Goal: Task Accomplishment & Management: Manage account settings

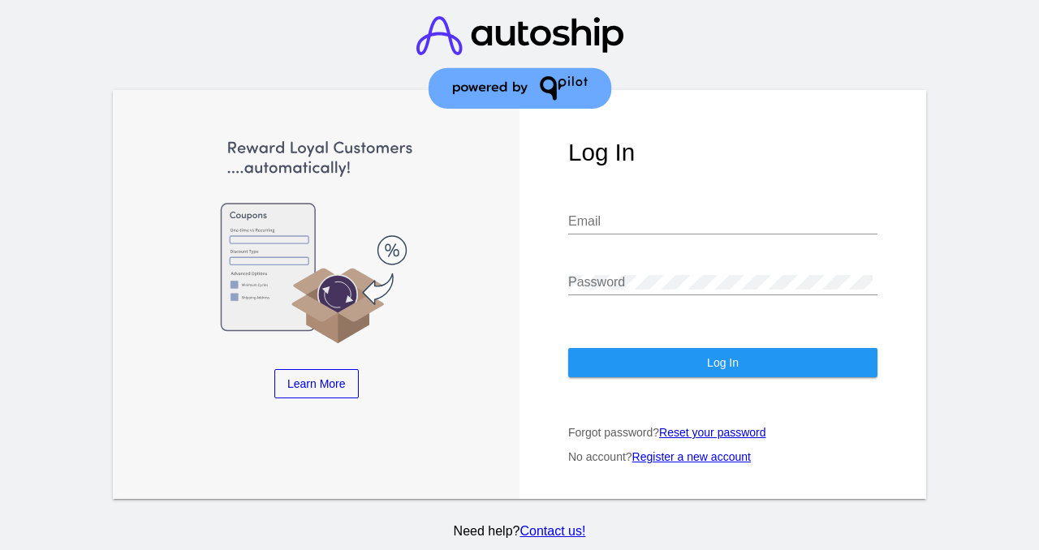
type input "[EMAIL_ADDRESS][DOMAIN_NAME]"
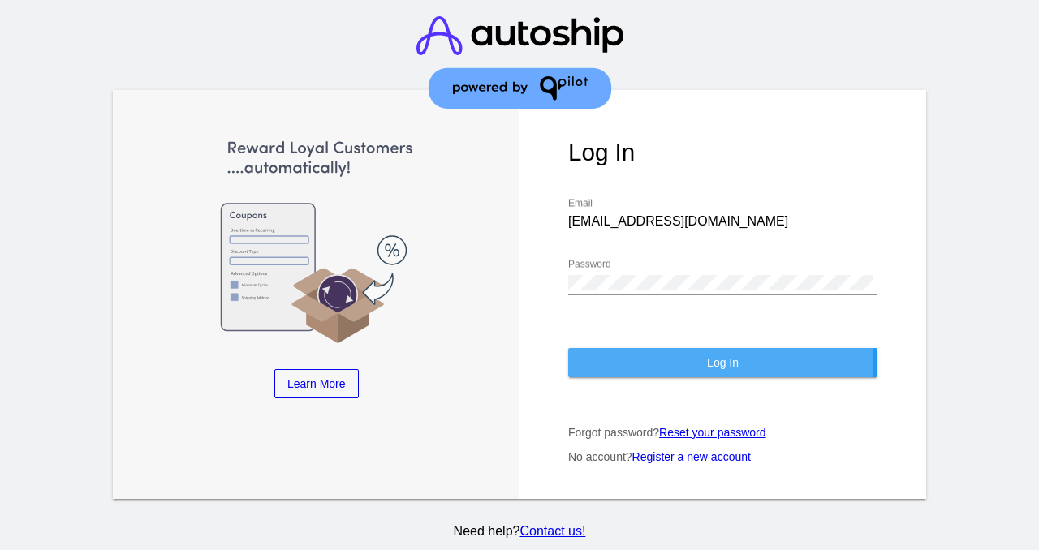
click at [615, 362] on button "Log In" at bounding box center [722, 362] width 309 height 29
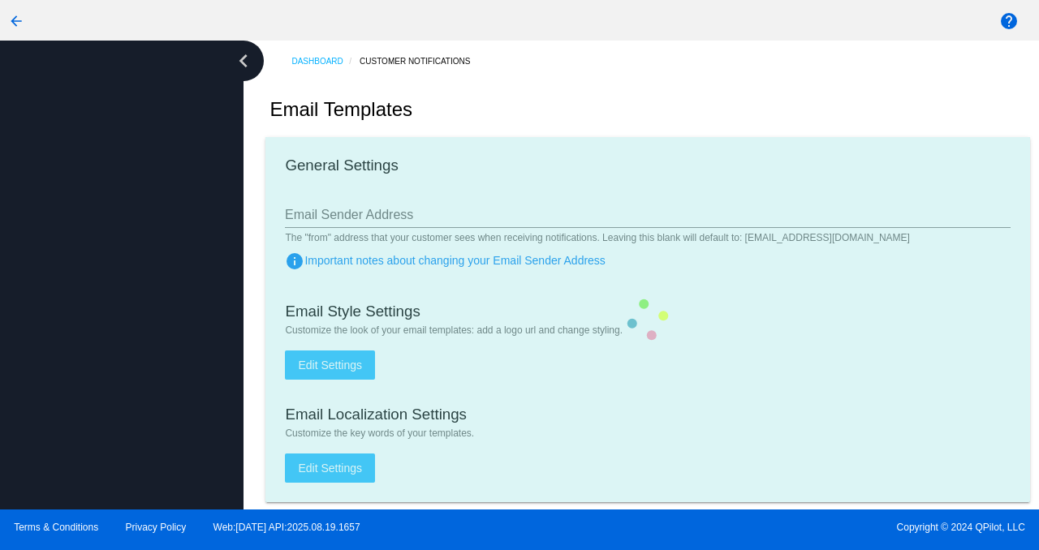
type input "[EMAIL_ADDRESS][DOMAIN_NAME]"
checkbox input "true"
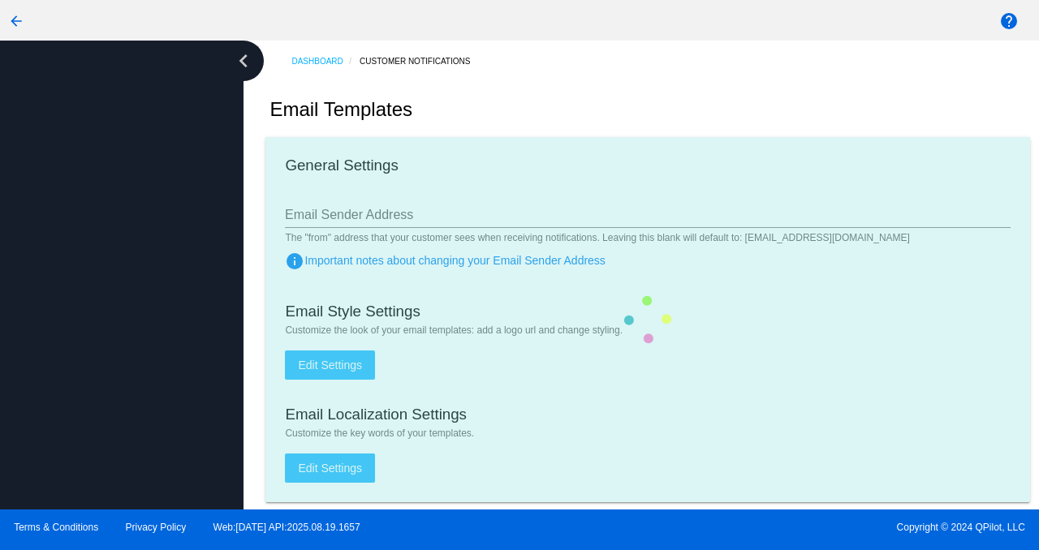
type input "[PERSON_NAME][EMAIL_ADDRESS][DOMAIN_NAME]"
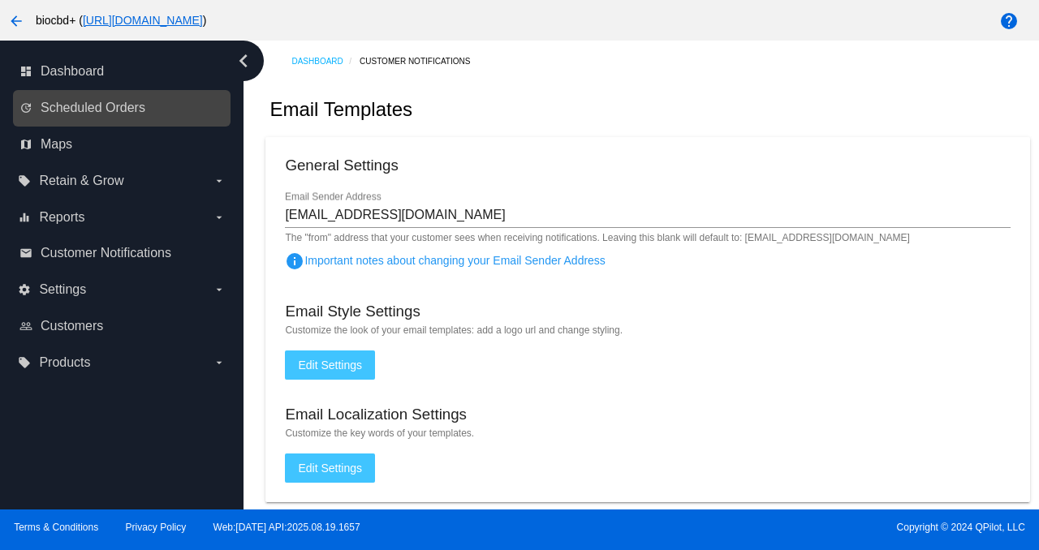
click at [161, 105] on link "update Scheduled Orders" at bounding box center [122, 108] width 206 height 26
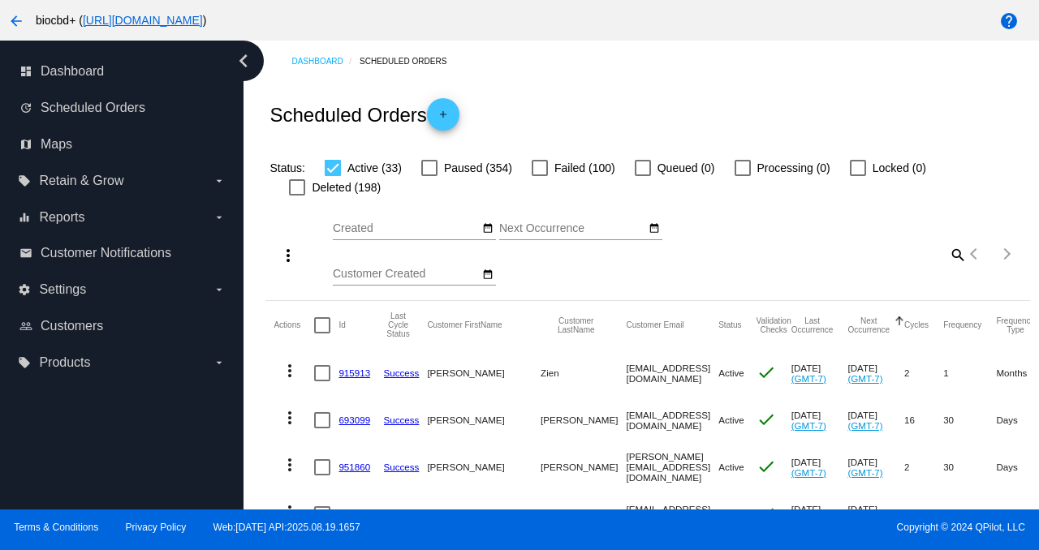
click at [947, 256] on mat-icon "search" at bounding box center [956, 254] width 19 height 25
click at [940, 256] on input "Search" at bounding box center [871, 251] width 190 height 13
paste input "[EMAIL_ADDRESS][DOMAIN_NAME]"
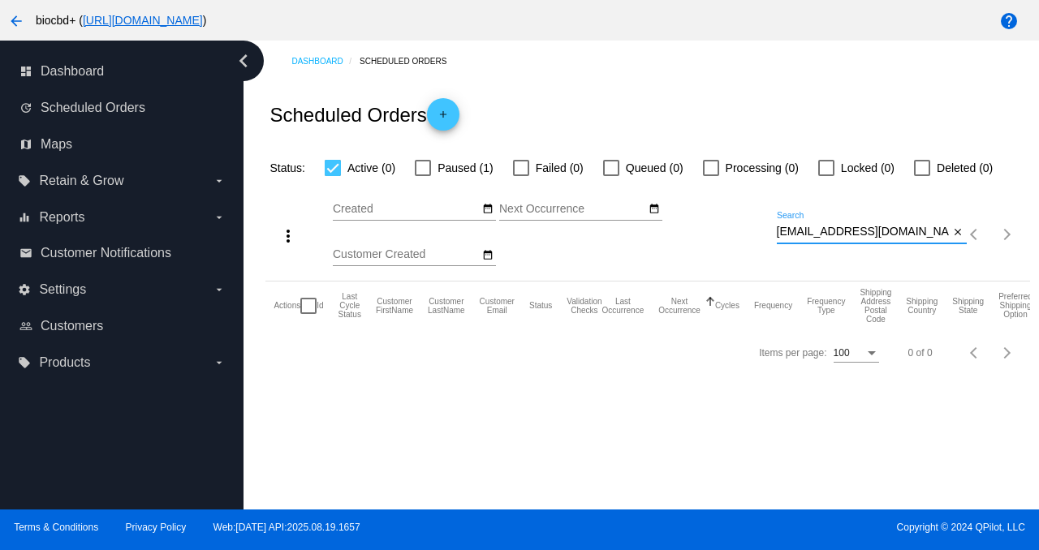
type input "[EMAIL_ADDRESS][DOMAIN_NAME]"
click at [459, 165] on span "Paused (1)" at bounding box center [464, 167] width 55 height 19
click at [423, 176] on input "Paused (1)" at bounding box center [422, 176] width 1 height 1
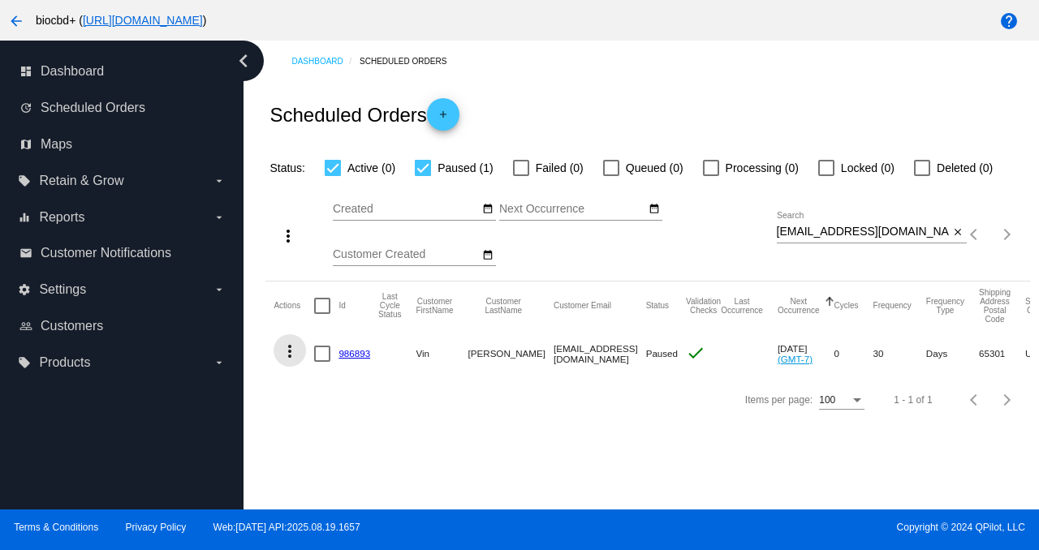
click at [289, 353] on mat-icon "more_vert" at bounding box center [289, 351] width 19 height 19
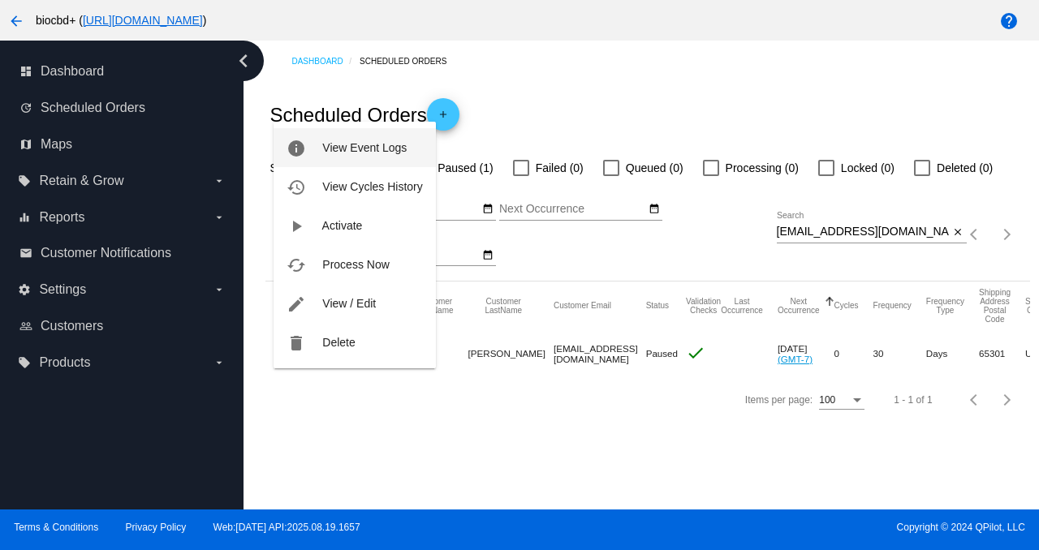
click at [369, 157] on button "info View Event Logs" at bounding box center [353, 147] width 161 height 39
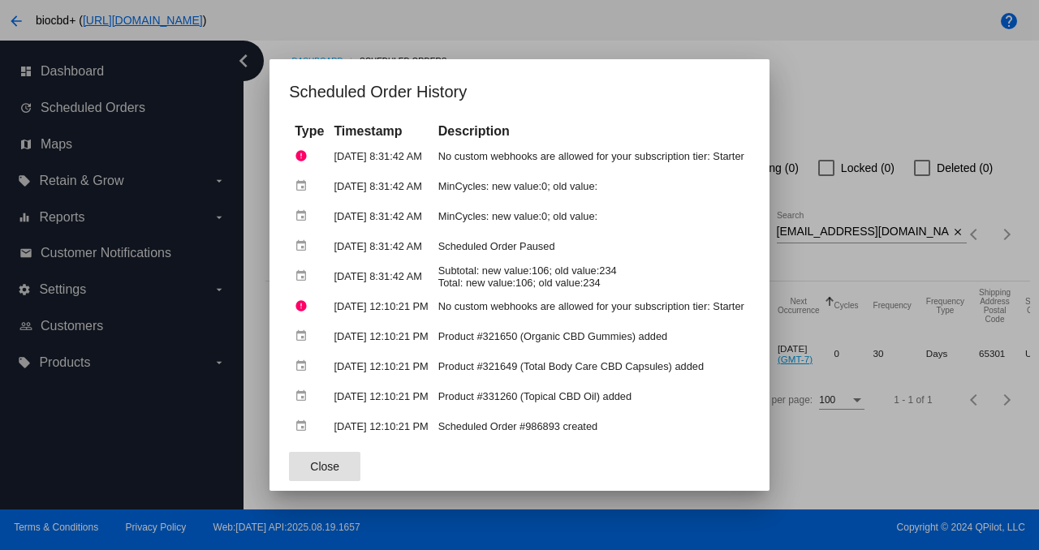
click at [922, 87] on div at bounding box center [519, 275] width 1039 height 550
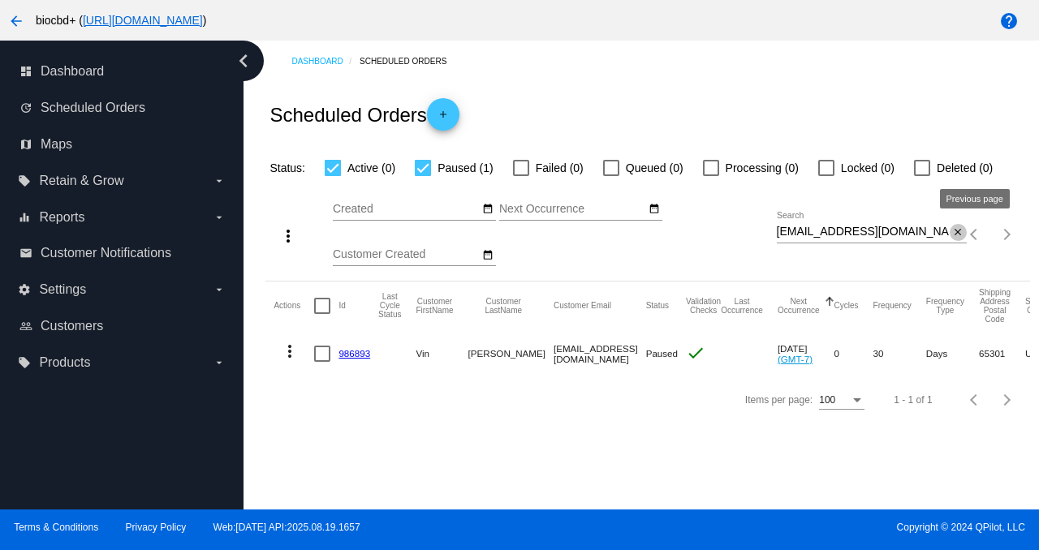
click at [957, 232] on mat-icon "close" at bounding box center [957, 232] width 11 height 13
click at [475, 166] on span "Paused (1)" at bounding box center [464, 167] width 55 height 19
click at [423, 176] on input "Paused (1)" at bounding box center [422, 176] width 1 height 1
checkbox input "false"
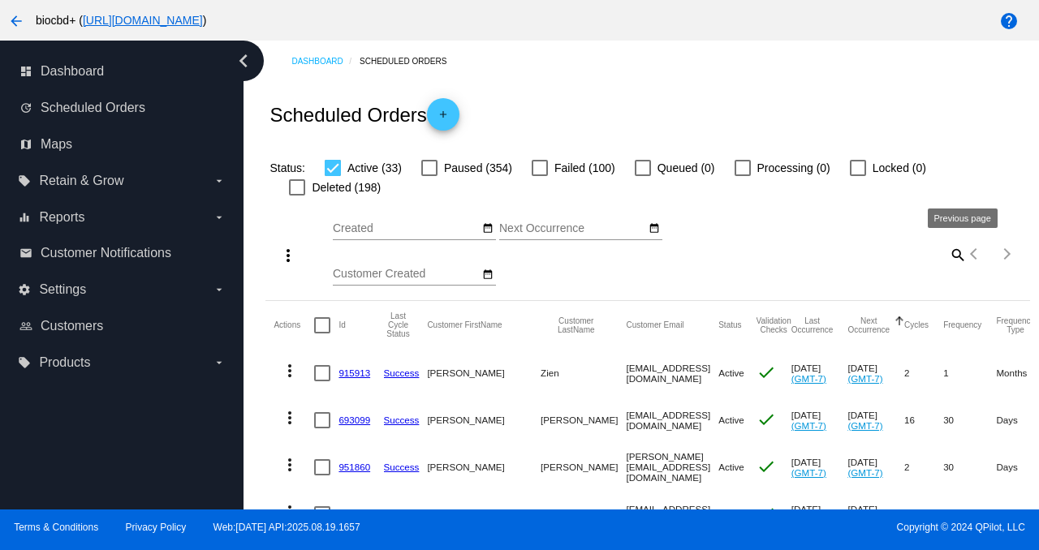
click at [947, 255] on mat-icon "search" at bounding box center [956, 254] width 19 height 25
click at [938, 255] on input "Search" at bounding box center [871, 251] width 190 height 13
paste input "[PERSON_NAME][EMAIL_ADDRESS][DOMAIN_NAME]"
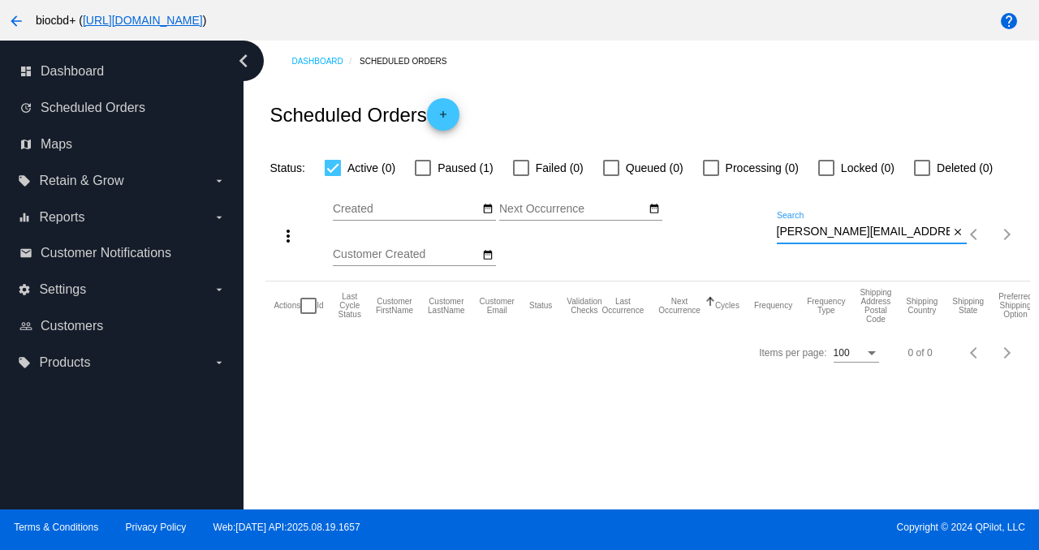
type input "[PERSON_NAME][EMAIL_ADDRESS][DOMAIN_NAME]"
click at [458, 165] on span "Paused (1)" at bounding box center [464, 167] width 55 height 19
click at [423, 176] on input "Paused (1)" at bounding box center [422, 176] width 1 height 1
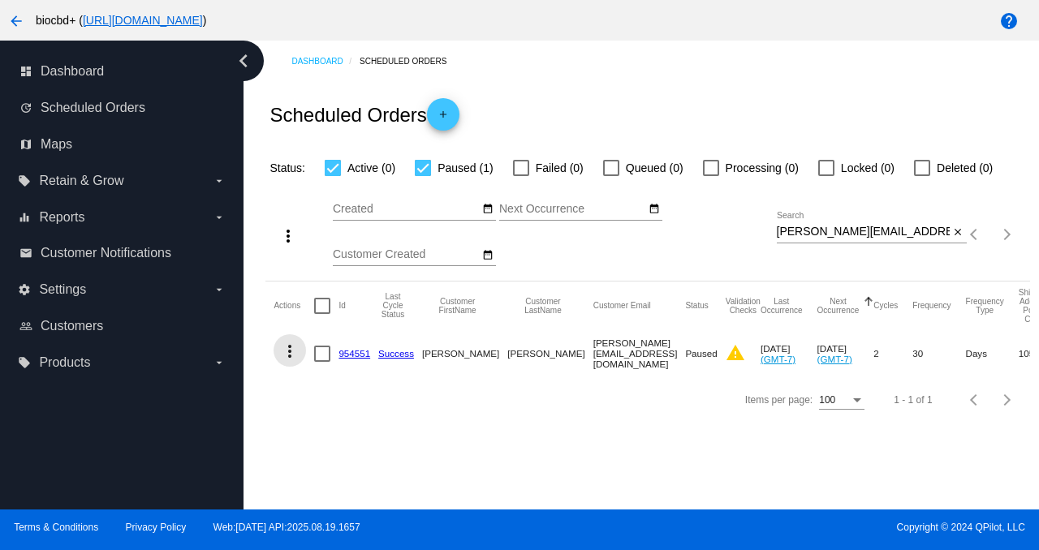
click at [292, 351] on mat-icon "more_vert" at bounding box center [289, 351] width 19 height 19
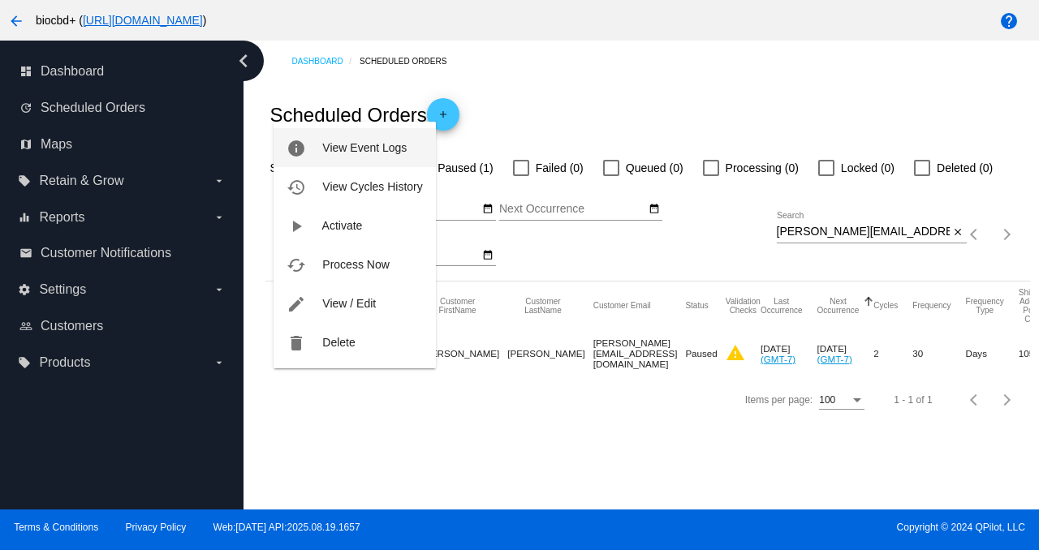
click at [376, 150] on span "View Event Logs" at bounding box center [364, 147] width 84 height 13
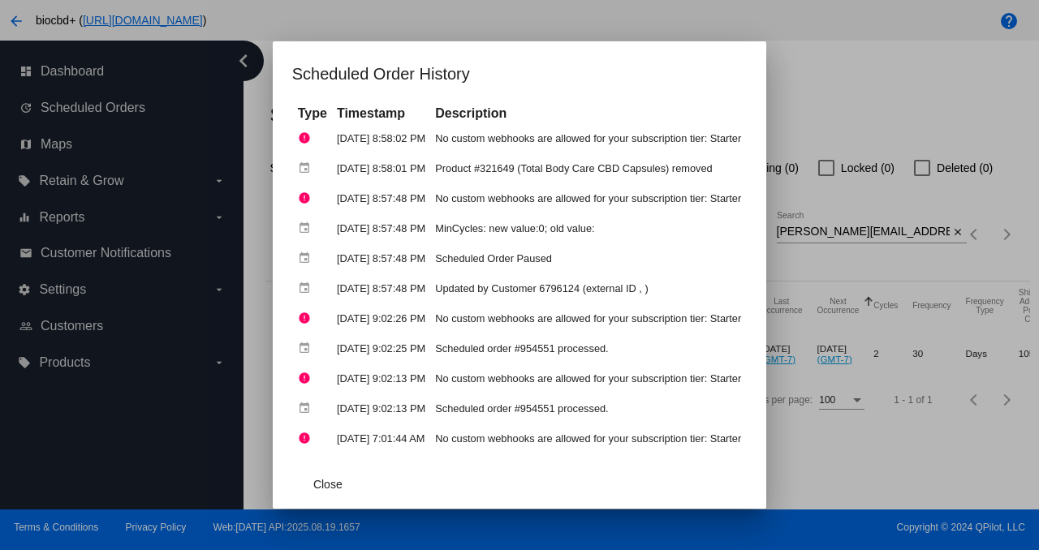
click at [898, 98] on div at bounding box center [519, 275] width 1039 height 550
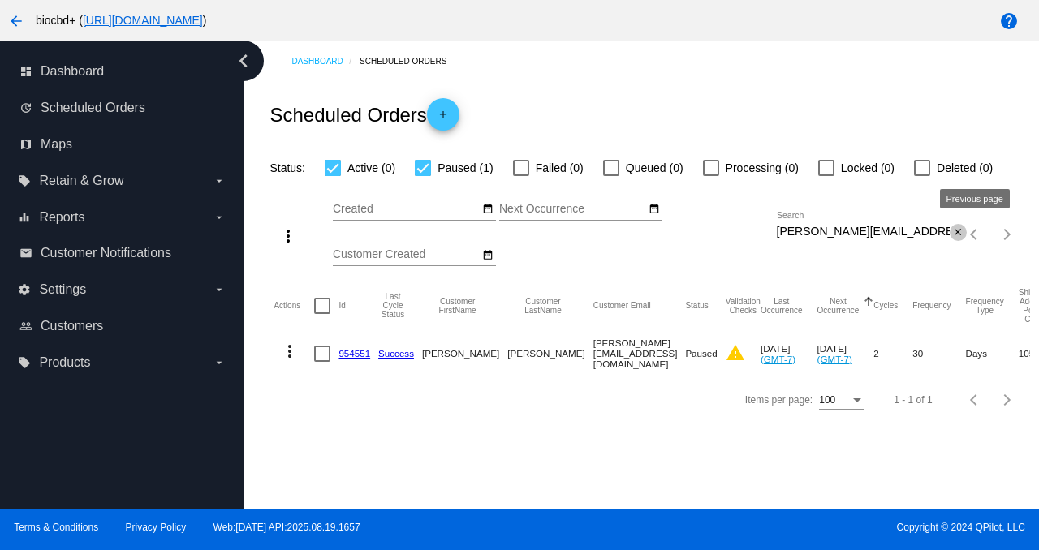
click at [955, 232] on mat-icon "close" at bounding box center [957, 232] width 11 height 13
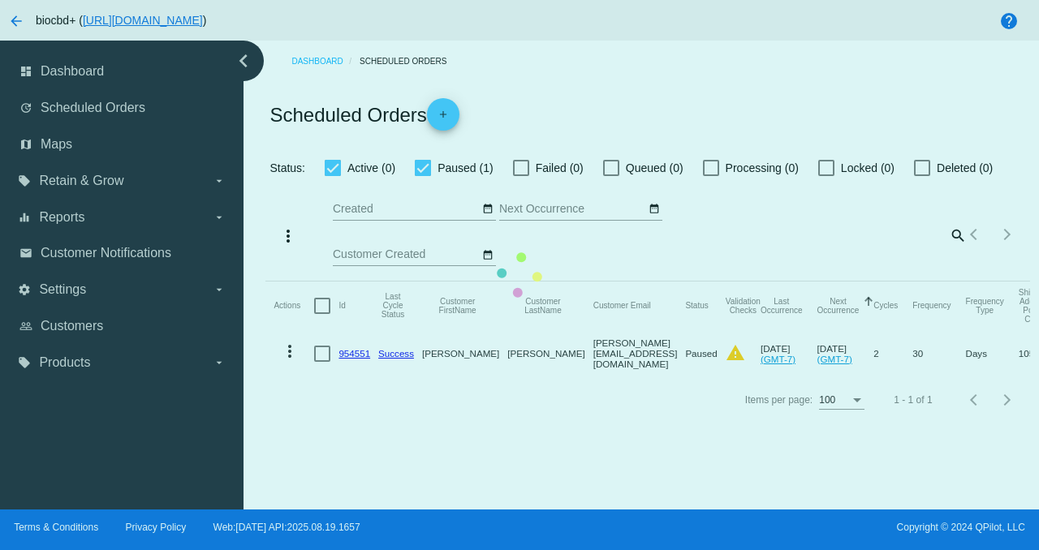
click at [430, 282] on mat-table "Actions Id Last Cycle Status Customer FirstName Customer LastName Customer Emai…" at bounding box center [646, 330] width 763 height 96
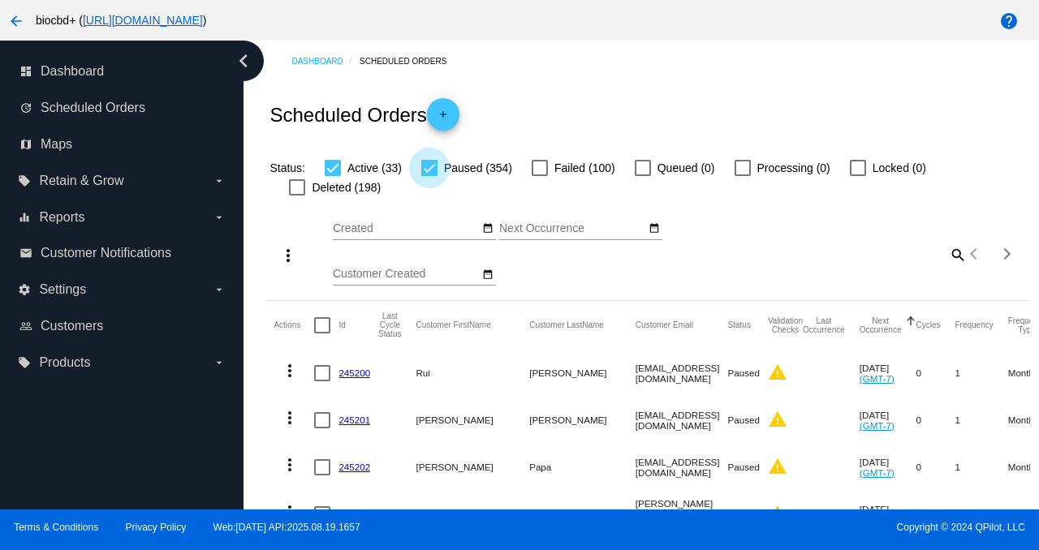
click at [430, 168] on div at bounding box center [429, 168] width 16 height 16
click at [429, 176] on input "Paused (354)" at bounding box center [428, 176] width 1 height 1
checkbox input "false"
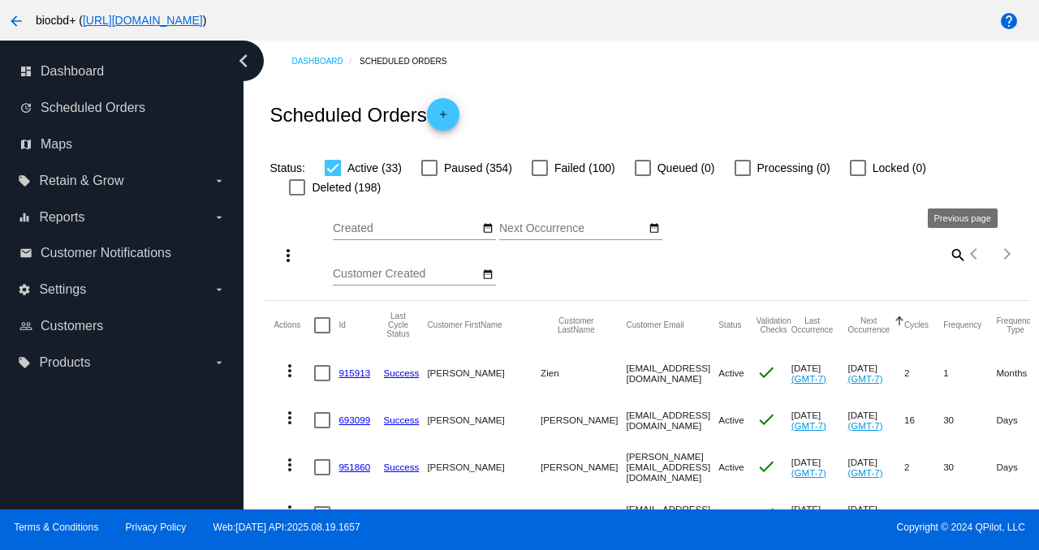
click at [947, 256] on mat-icon "search" at bounding box center [956, 254] width 19 height 25
click at [942, 256] on input "Search" at bounding box center [871, 251] width 190 height 13
paste input "[EMAIL_ADDRESS][DOMAIN_NAME]"
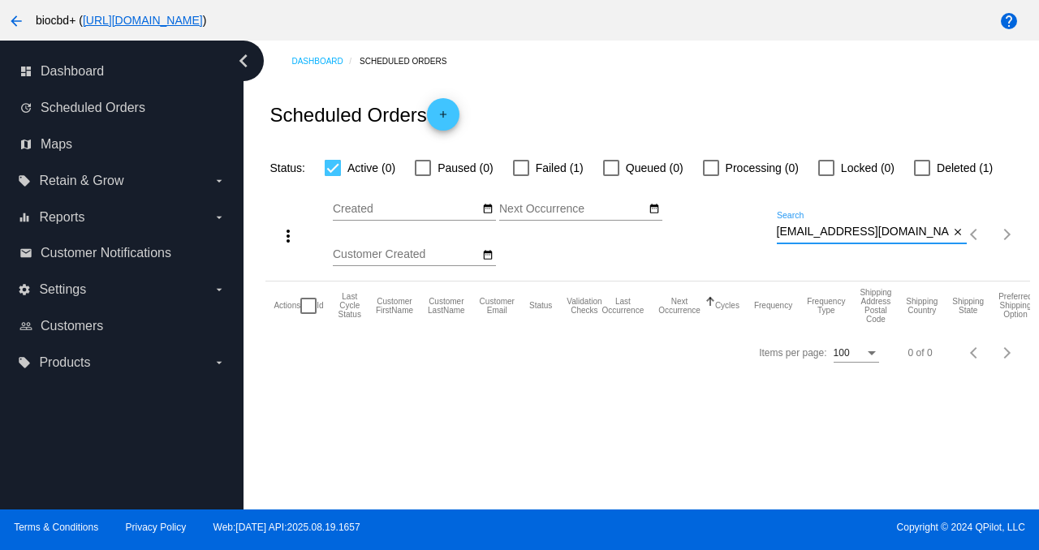
type input "[EMAIL_ADDRESS][DOMAIN_NAME]"
click at [900, 174] on mat-checkbox "Deleted (1)" at bounding box center [943, 167] width 98 height 19
click at [916, 172] on div at bounding box center [922, 168] width 16 height 16
click at [921, 176] on input "Deleted (1)" at bounding box center [921, 176] width 1 height 1
click at [916, 172] on div at bounding box center [922, 168] width 16 height 16
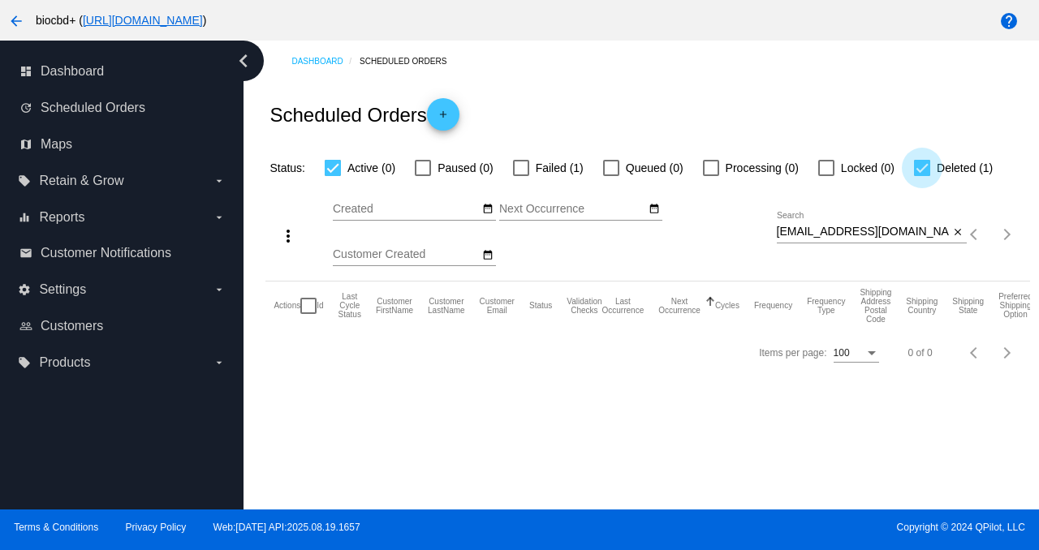
click at [921, 176] on input "Deleted (1)" at bounding box center [921, 176] width 1 height 1
click at [914, 166] on div at bounding box center [922, 168] width 16 height 16
click at [921, 176] on input "Deleted (1)" at bounding box center [921, 176] width 1 height 1
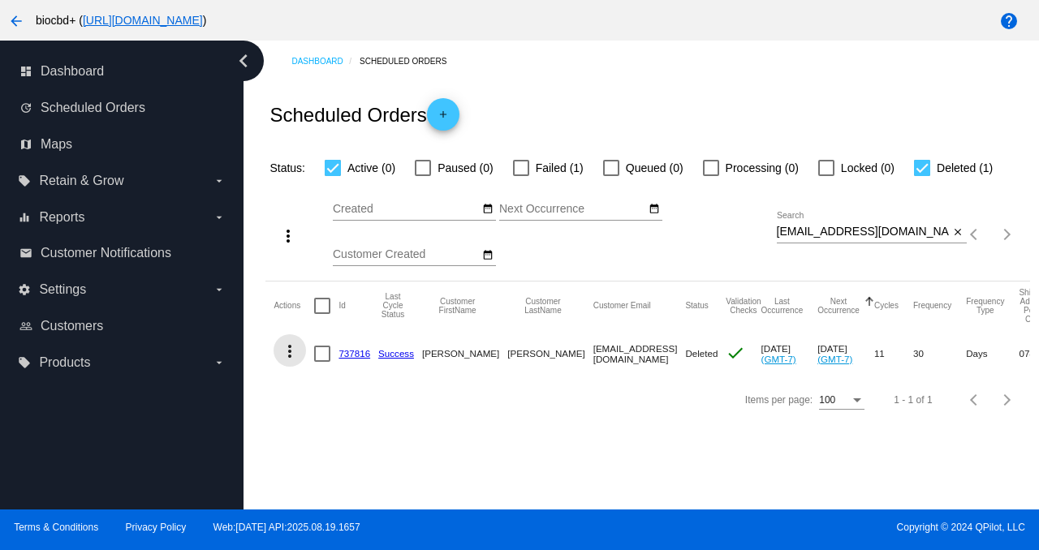
click at [295, 355] on mat-icon "more_vert" at bounding box center [289, 351] width 19 height 19
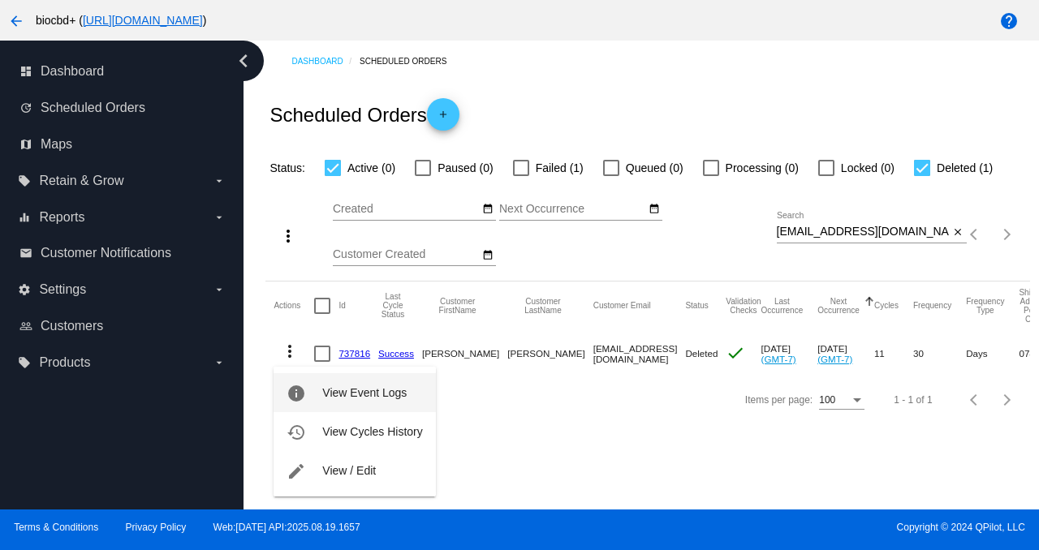
click at [315, 383] on button "info View Event Logs" at bounding box center [353, 392] width 161 height 39
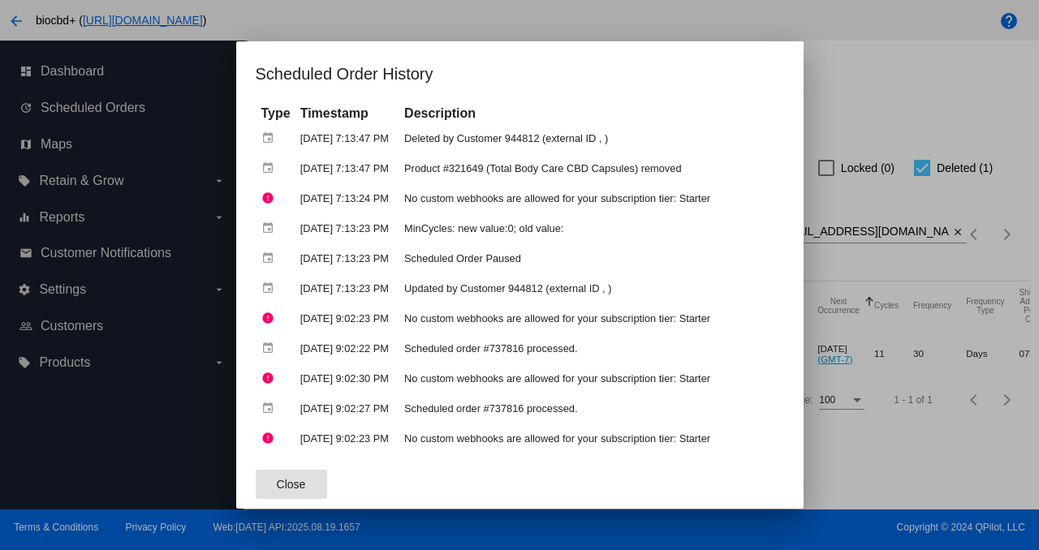
click at [927, 89] on div at bounding box center [519, 275] width 1039 height 550
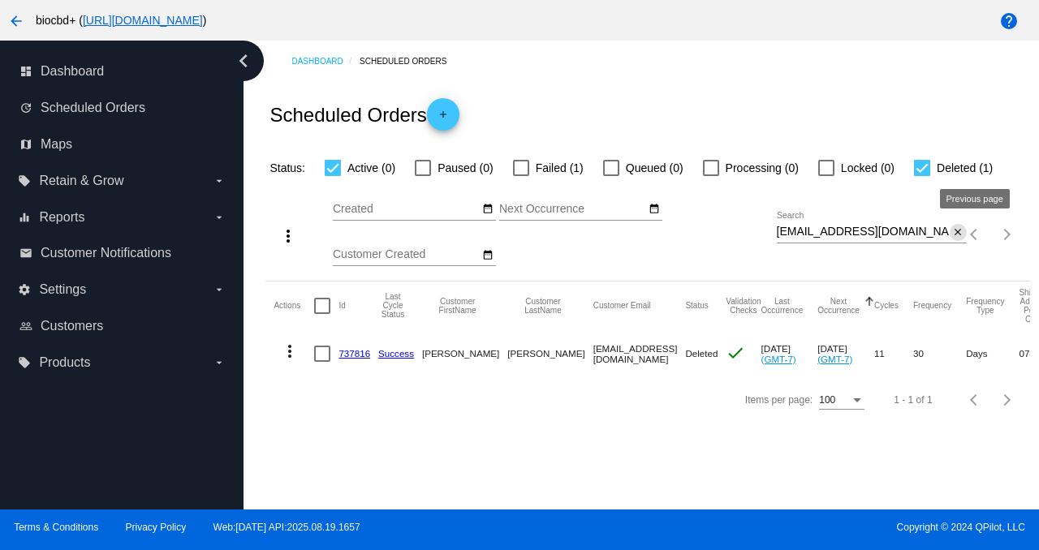
click at [956, 234] on mat-icon "close" at bounding box center [957, 232] width 11 height 13
click at [967, 164] on span "Deleted (1)" at bounding box center [964, 167] width 56 height 19
click at [922, 176] on input "Deleted (1)" at bounding box center [921, 176] width 1 height 1
checkbox input "false"
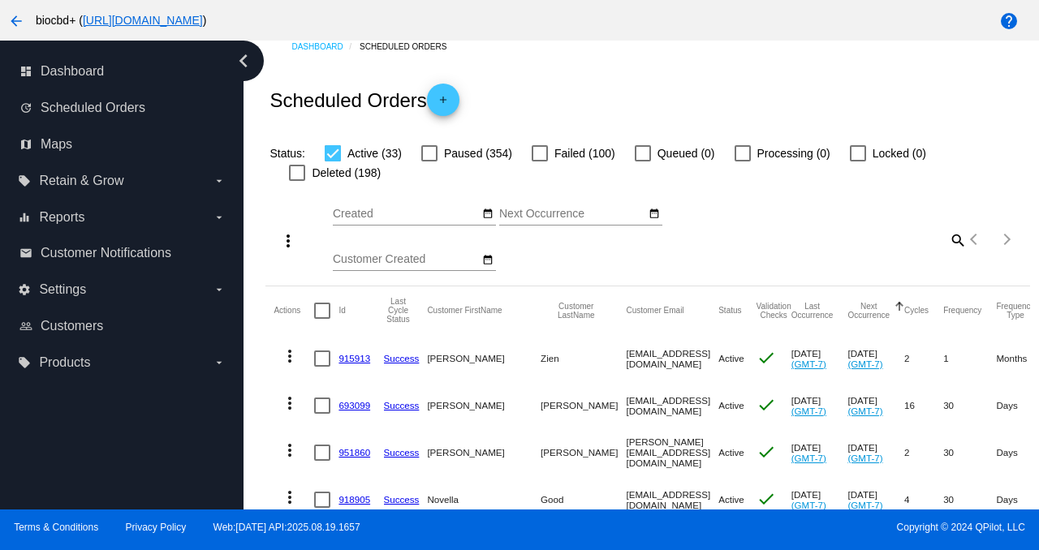
scroll to position [15, 0]
click at [947, 240] on mat-icon "search" at bounding box center [956, 238] width 19 height 25
click at [914, 239] on input "Search" at bounding box center [871, 236] width 190 height 13
paste input "[EMAIL_ADDRESS][DOMAIN_NAME]"
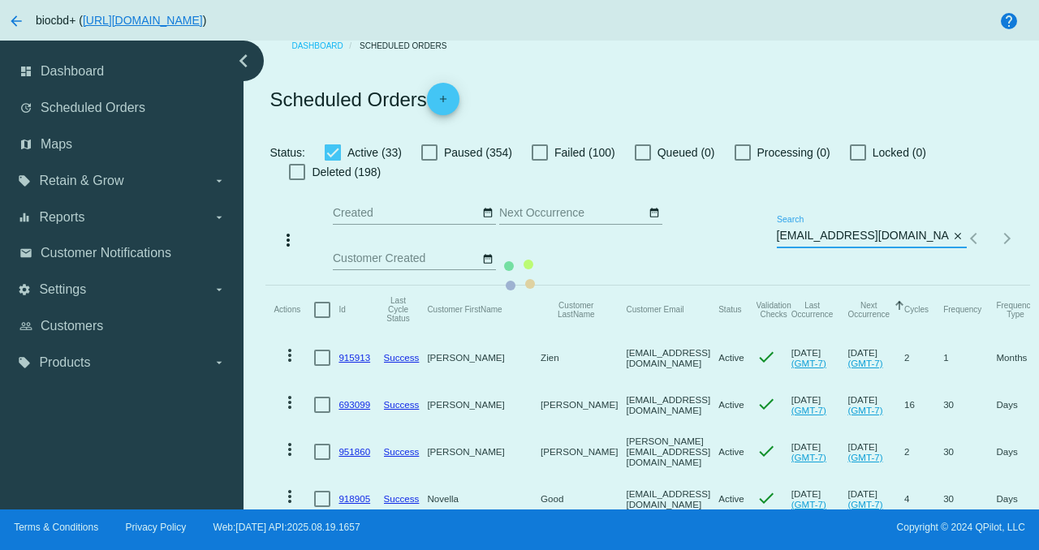
scroll to position [0, 0]
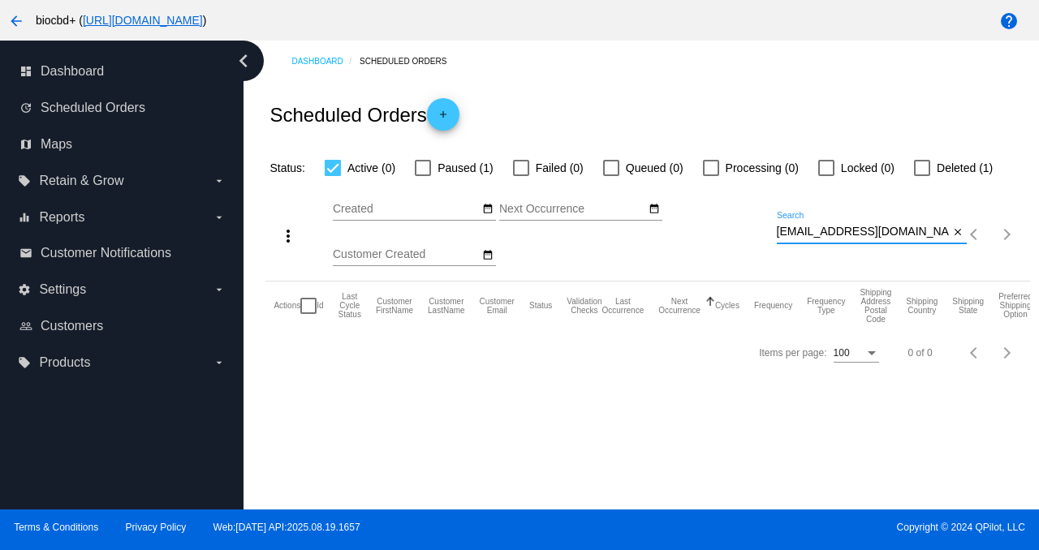
type input "[EMAIL_ADDRESS][DOMAIN_NAME]"
click at [454, 170] on span "Paused (1)" at bounding box center [464, 167] width 55 height 19
click at [423, 176] on input "Paused (1)" at bounding box center [422, 176] width 1 height 1
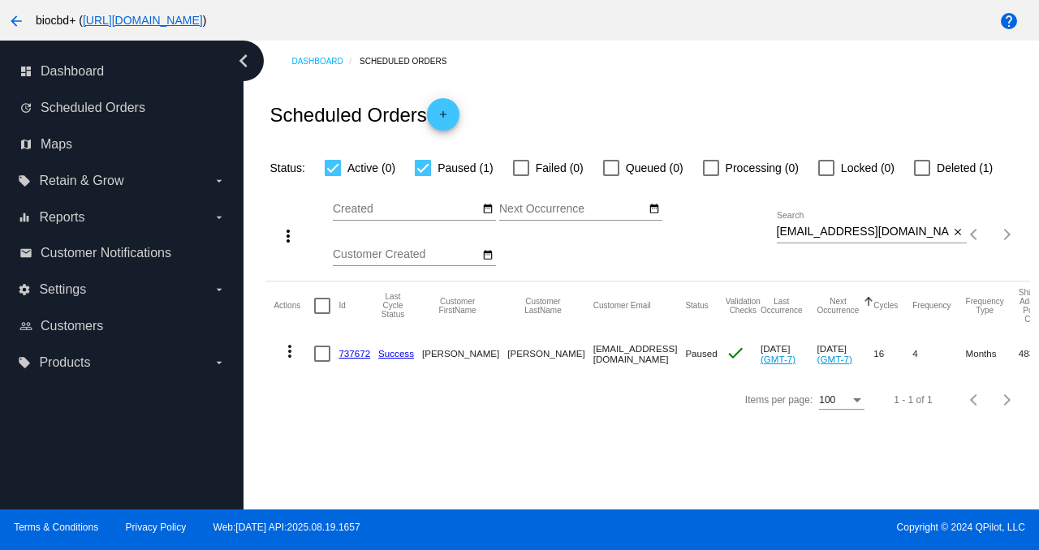
click at [286, 357] on mat-icon "more_vert" at bounding box center [289, 351] width 19 height 19
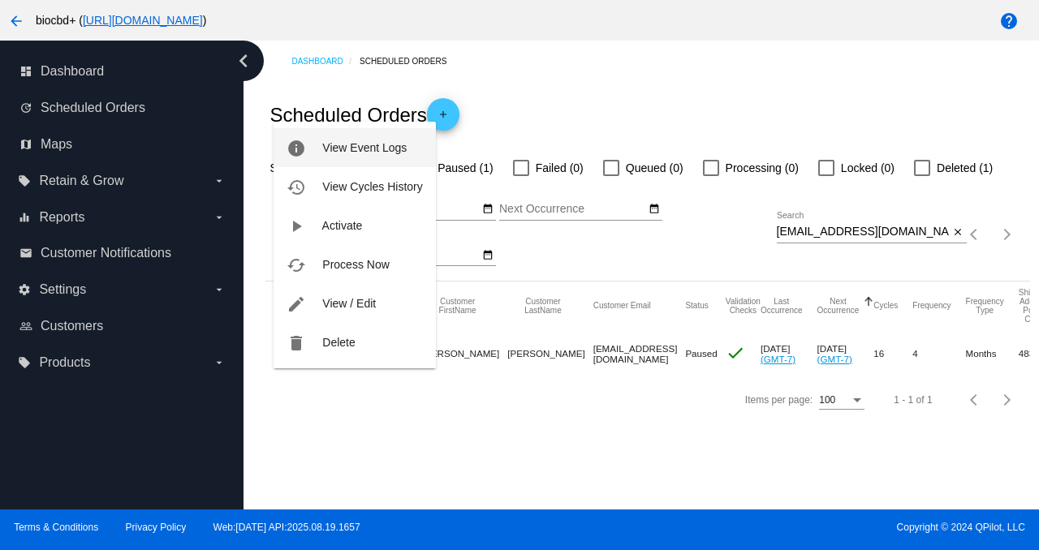
click at [368, 152] on span "View Event Logs" at bounding box center [364, 147] width 84 height 13
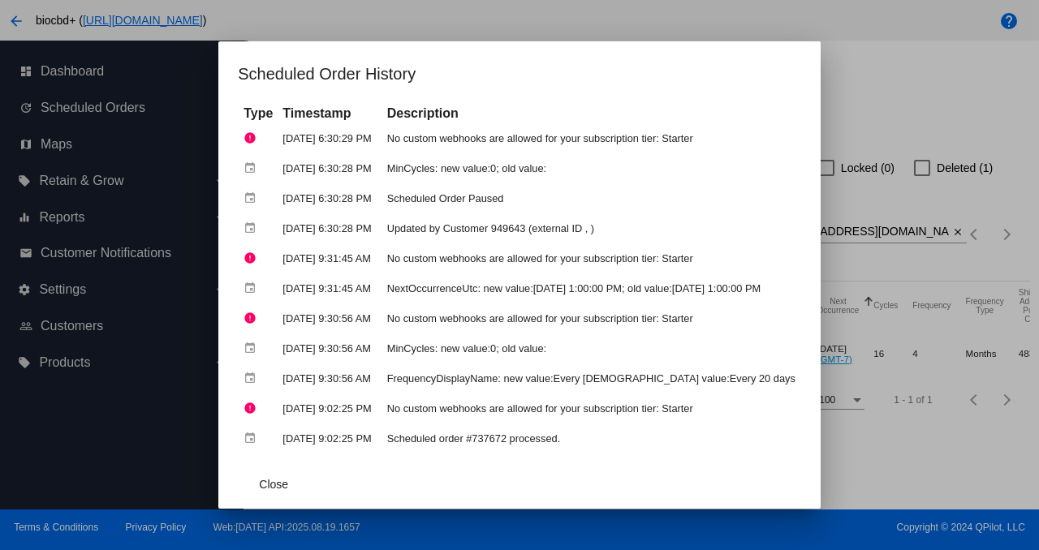
click at [923, 97] on div at bounding box center [519, 275] width 1039 height 550
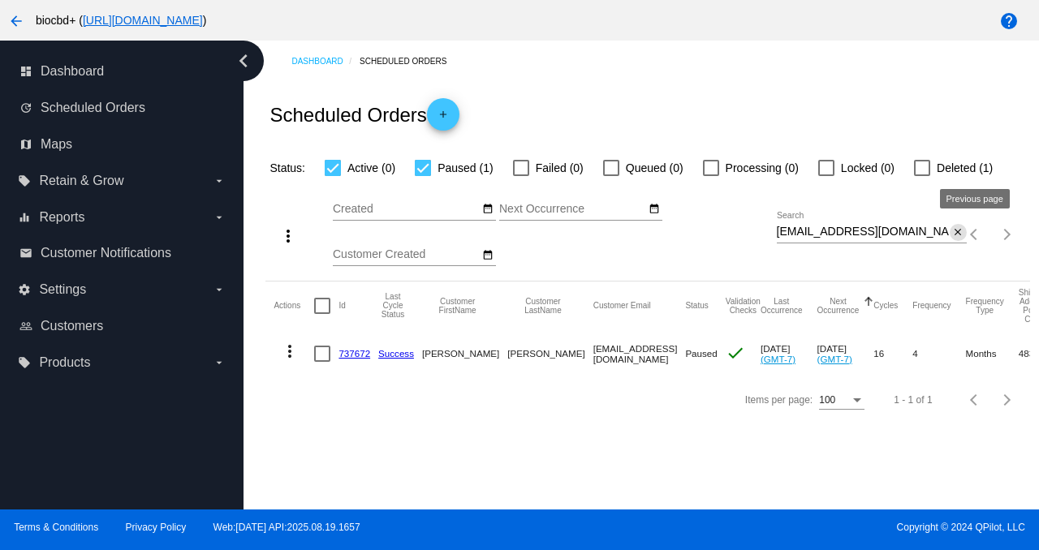
click at [953, 232] on mat-icon "close" at bounding box center [957, 232] width 11 height 13
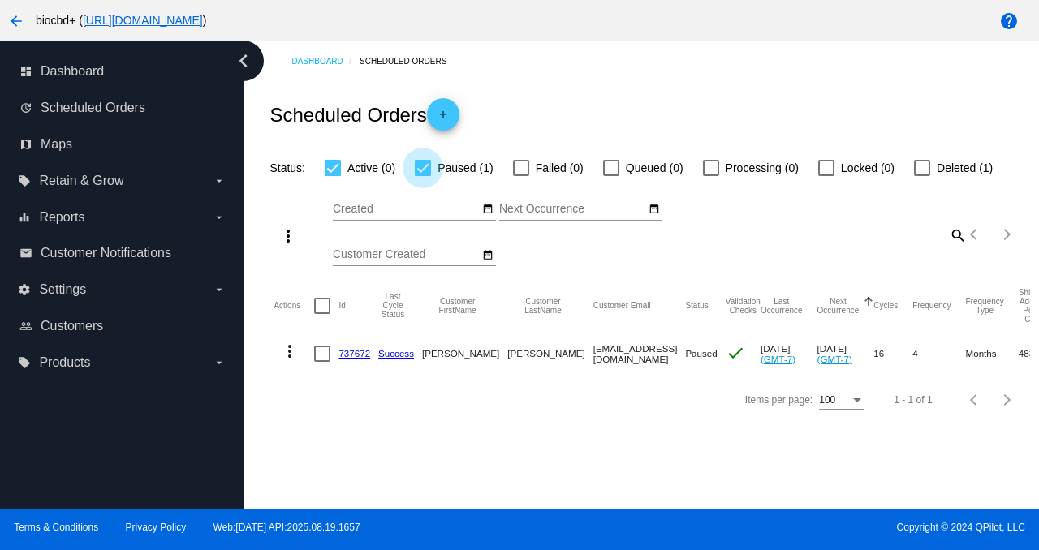
click at [438, 166] on span "Paused (1)" at bounding box center [464, 167] width 55 height 19
click at [423, 176] on input "Paused (1)" at bounding box center [422, 176] width 1 height 1
checkbox input "false"
